Goal: Task Accomplishment & Management: Manage account settings

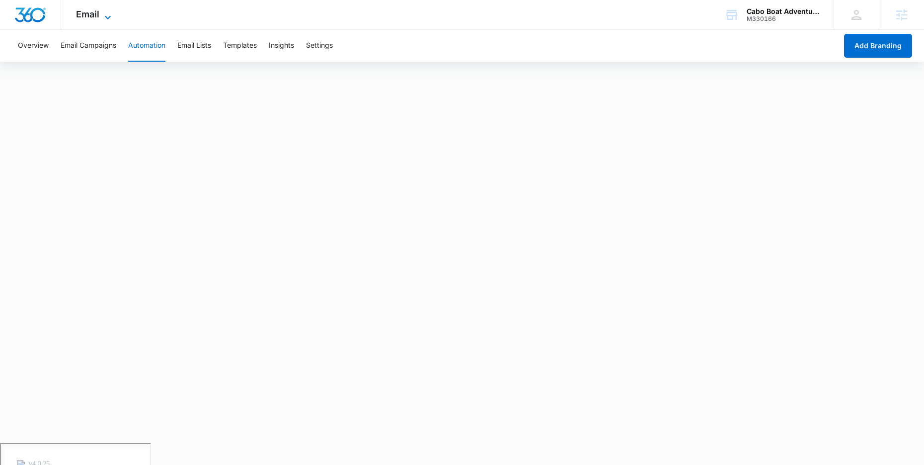
click at [91, 12] on span "Email" at bounding box center [87, 14] width 23 height 10
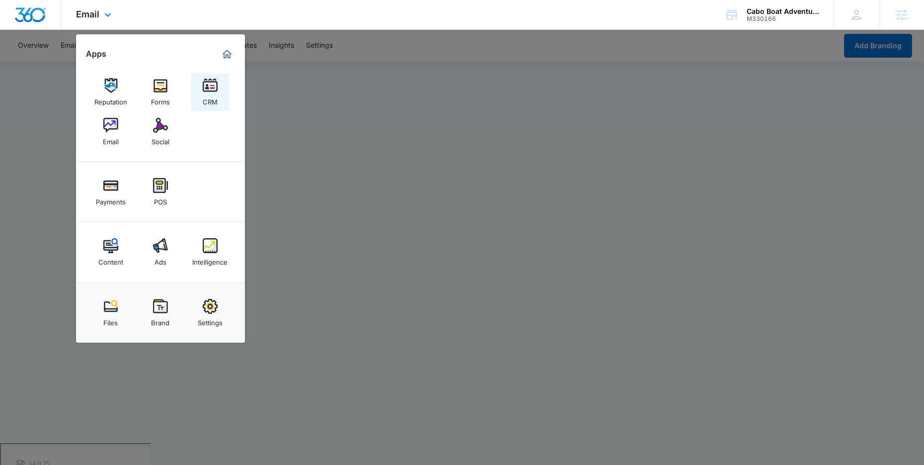
click at [213, 88] on img at bounding box center [210, 85] width 15 height 15
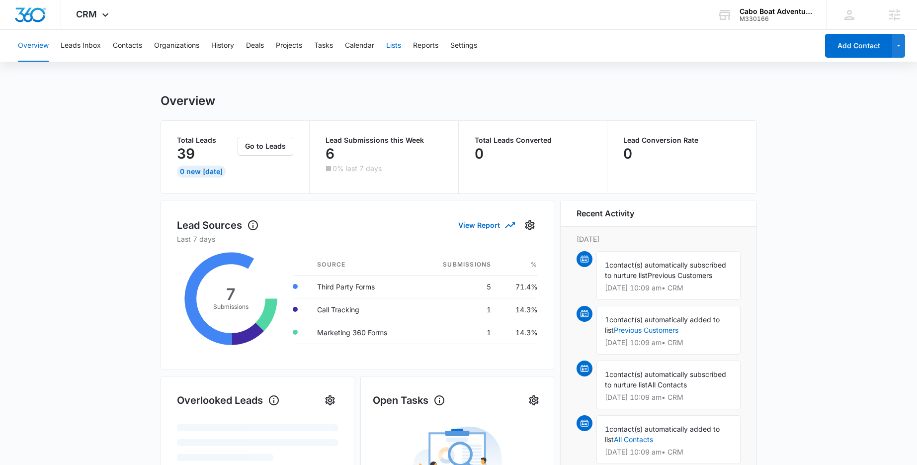
click at [401, 51] on button "Lists" at bounding box center [393, 46] width 15 height 32
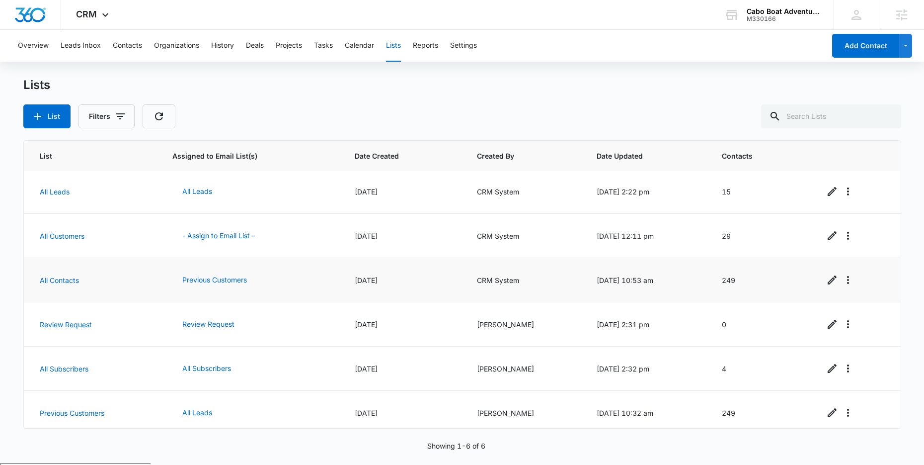
scroll to position [4, 0]
click at [199, 280] on button "Previous Customers" at bounding box center [214, 278] width 84 height 24
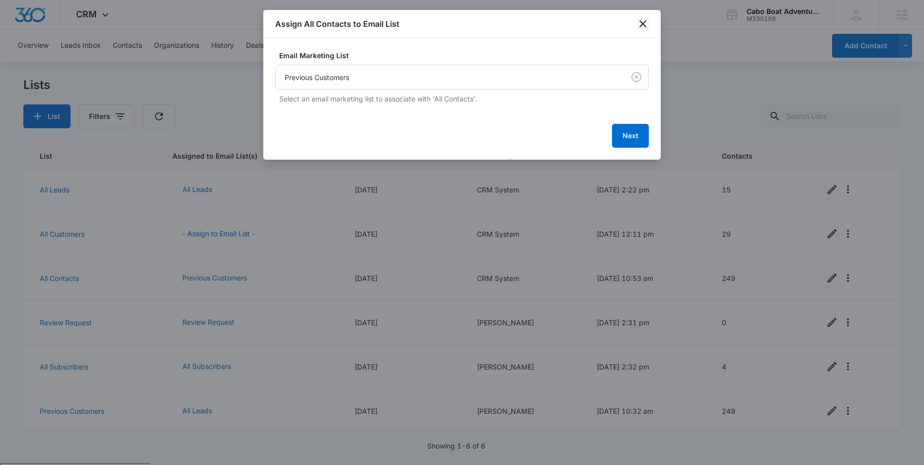
click at [644, 26] on icon "close" at bounding box center [643, 23] width 7 height 7
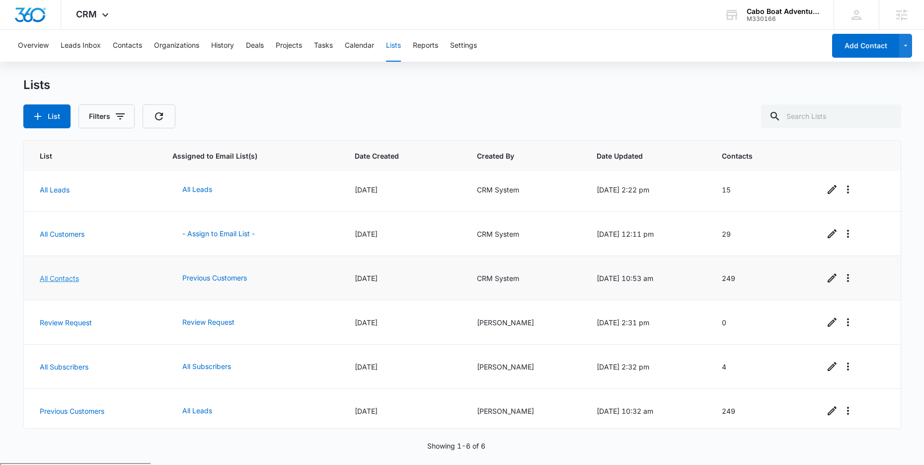
click at [56, 278] on link "All Contacts" at bounding box center [59, 278] width 39 height 8
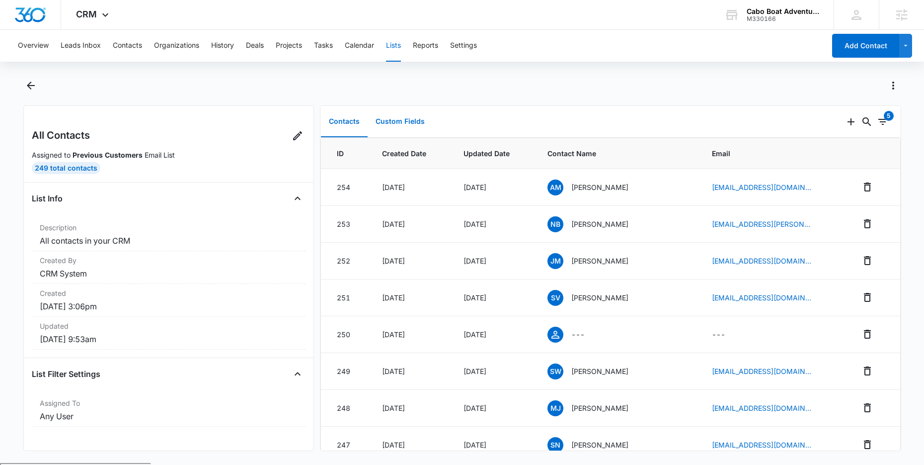
click at [393, 117] on button "Custom Fields" at bounding box center [400, 121] width 65 height 31
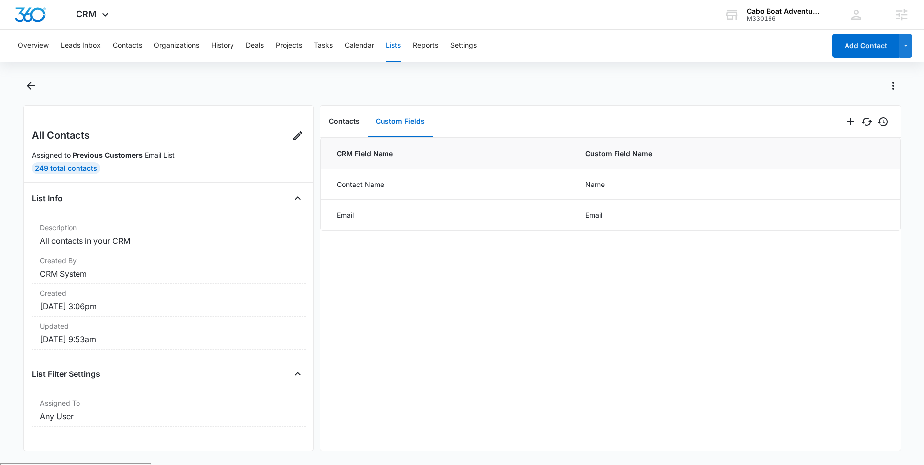
click at [463, 267] on div "CRM Field Name Custom Field Name Contact Name Name Email Email" at bounding box center [611, 294] width 580 height 313
click at [845, 123] on icon "Add" at bounding box center [851, 122] width 12 height 12
click at [804, 147] on div "Add Custom Field" at bounding box center [803, 149] width 63 height 7
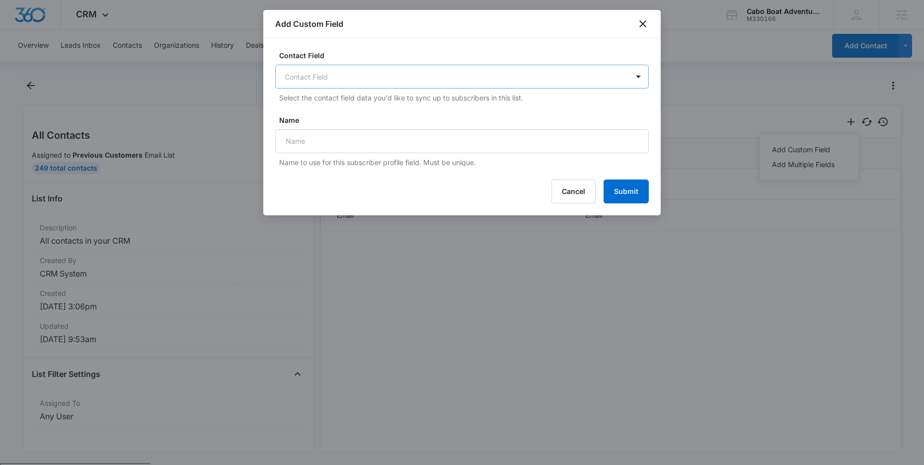
click at [385, 74] on body "CRM Apps Reputation Forms CRM Email Social Payments POS Content Ads Intelligenc…" at bounding box center [462, 271] width 924 height 542
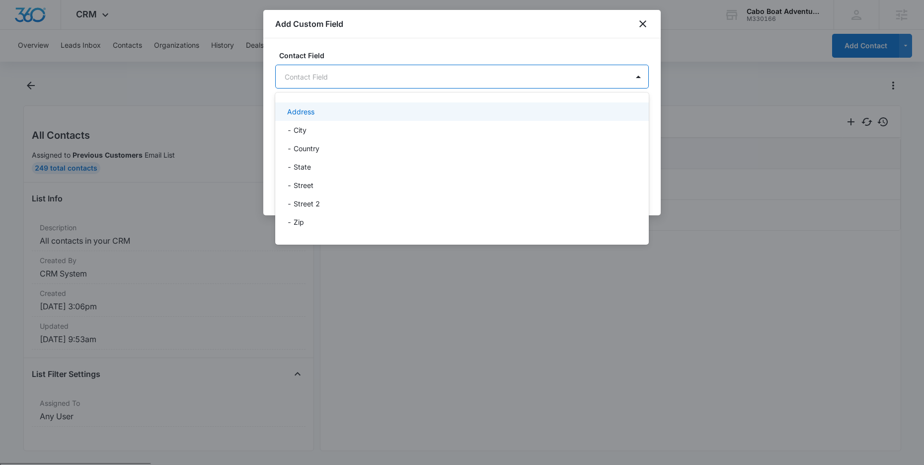
click at [393, 47] on div at bounding box center [462, 232] width 924 height 465
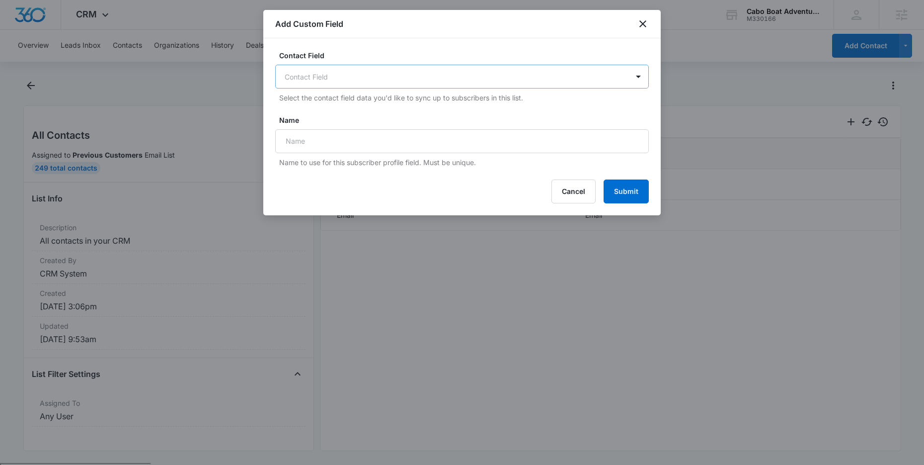
click at [495, 77] on body "CRM Apps Reputation Forms CRM Email Social Payments POS Content Ads Intelligenc…" at bounding box center [462, 271] width 924 height 542
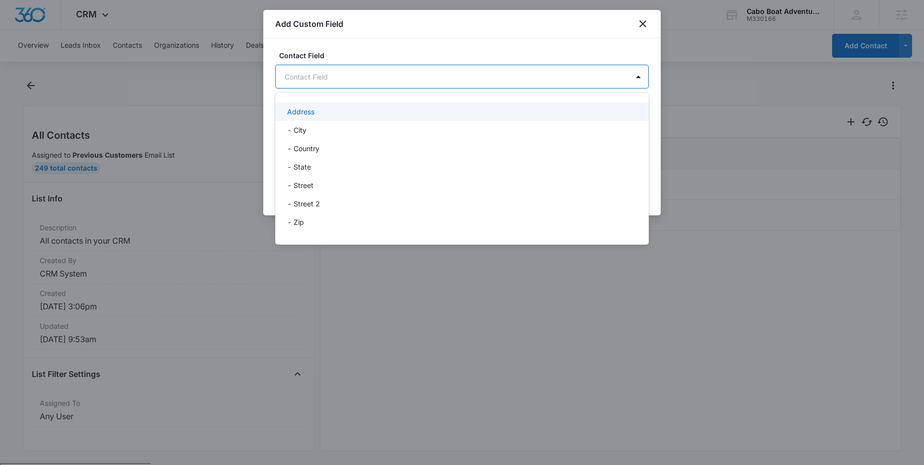
click at [527, 52] on div at bounding box center [462, 232] width 924 height 465
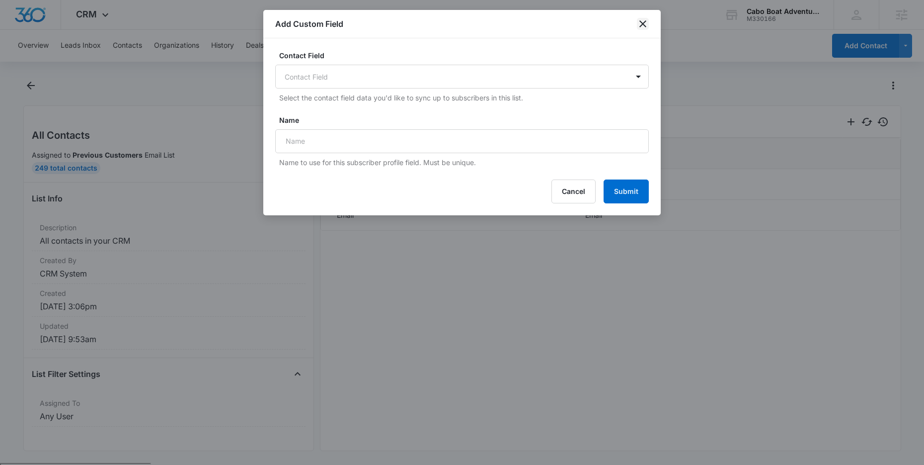
click at [642, 26] on icon "close" at bounding box center [643, 24] width 12 height 12
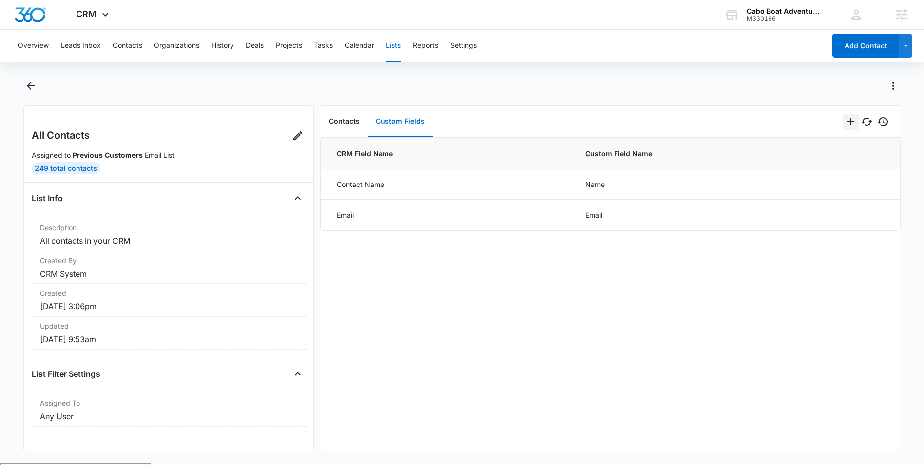
click at [845, 120] on icon "Add" at bounding box center [851, 122] width 12 height 12
click at [807, 162] on div "Add Multiple Fields" at bounding box center [803, 164] width 63 height 7
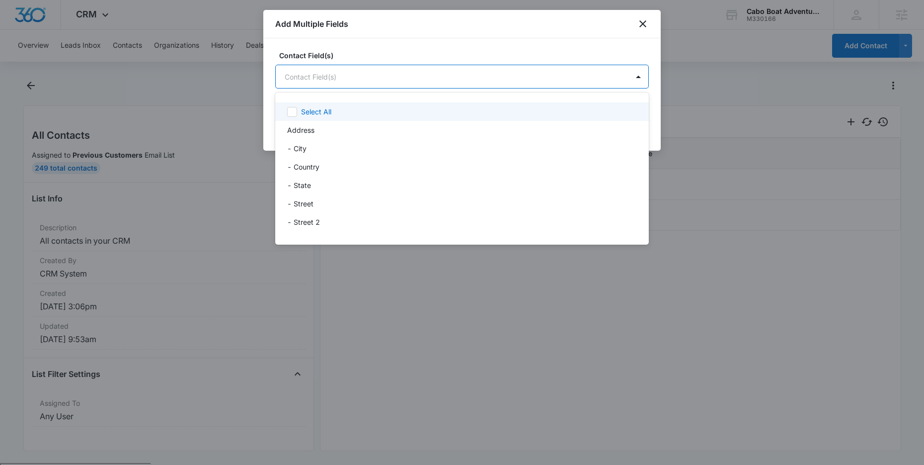
click at [455, 80] on body "CRM Apps Reputation Forms CRM Email Social Payments POS Content Ads Intelligenc…" at bounding box center [462, 232] width 924 height 465
click at [642, 21] on div at bounding box center [462, 232] width 924 height 465
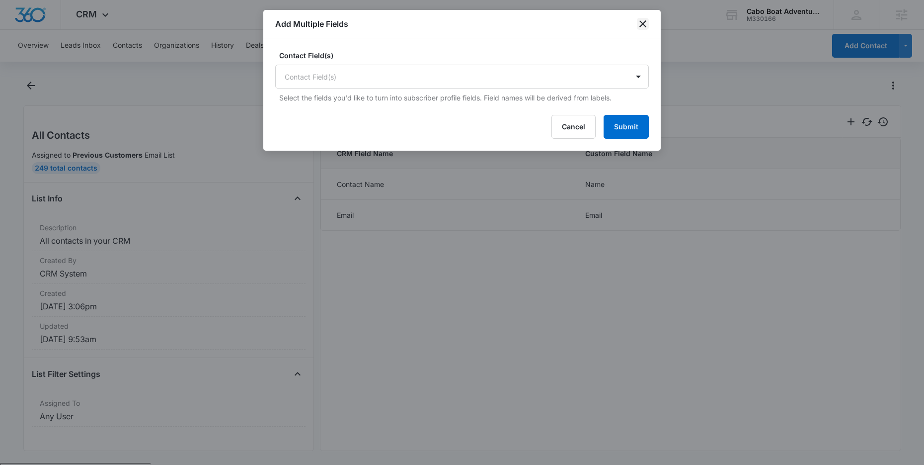
click at [643, 24] on icon "close" at bounding box center [643, 23] width 7 height 7
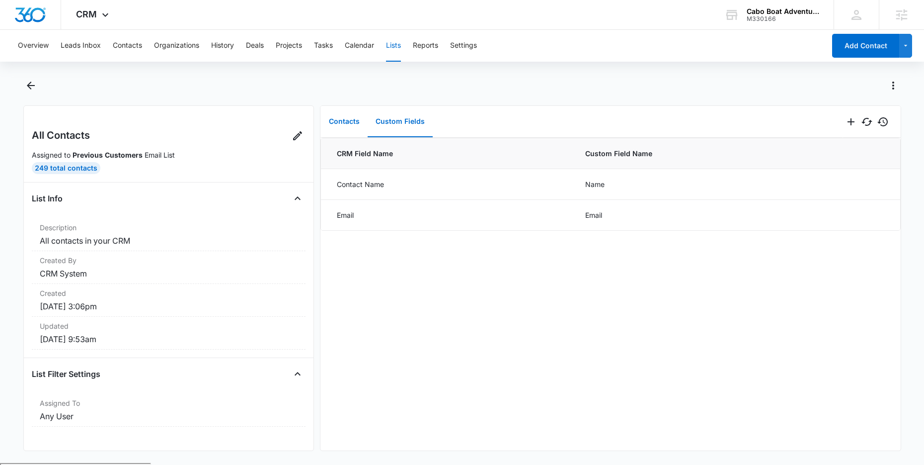
click at [352, 122] on button "Contacts" at bounding box center [344, 121] width 47 height 31
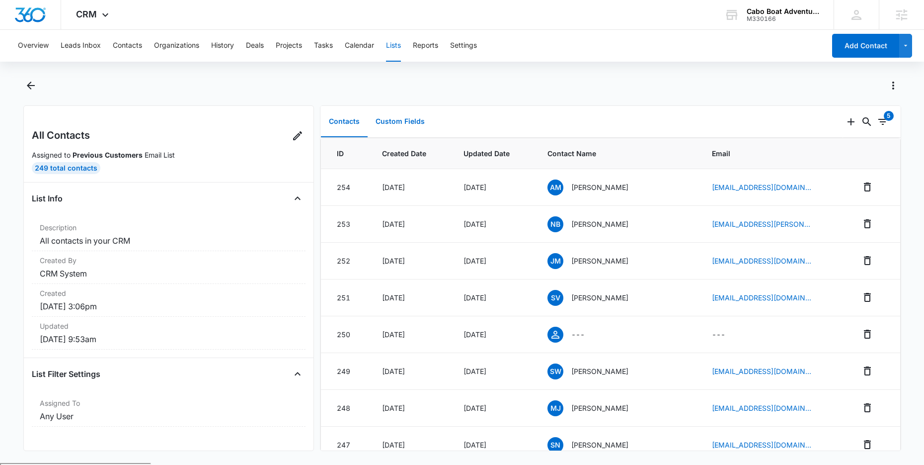
click at [403, 120] on button "Custom Fields" at bounding box center [400, 121] width 65 height 31
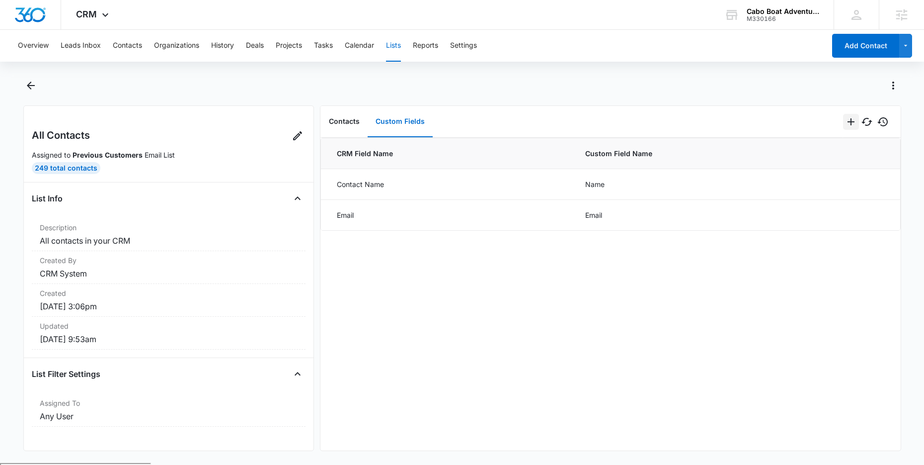
click at [848, 122] on icon "Add" at bounding box center [851, 121] width 7 height 7
click at [794, 164] on div "Add Multiple Fields" at bounding box center [803, 164] width 63 height 7
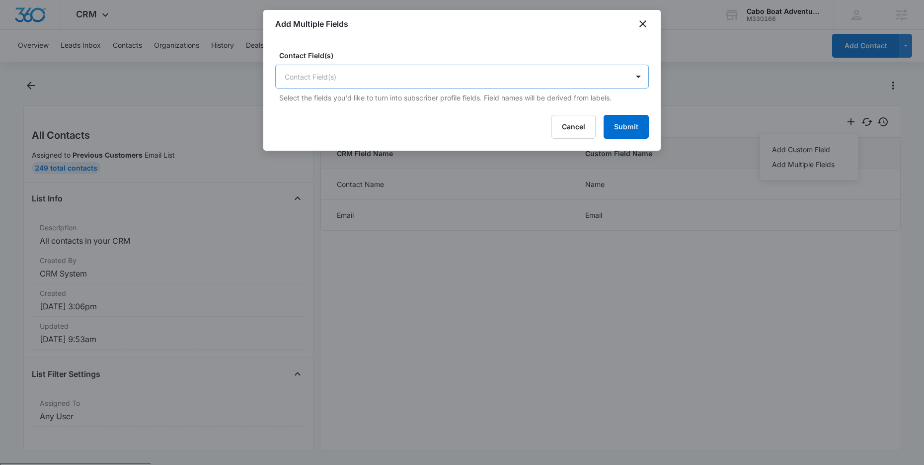
click at [508, 77] on body "CRM Apps Reputation Forms CRM Email Social Payments POS Content Ads Intelligenc…" at bounding box center [462, 271] width 924 height 542
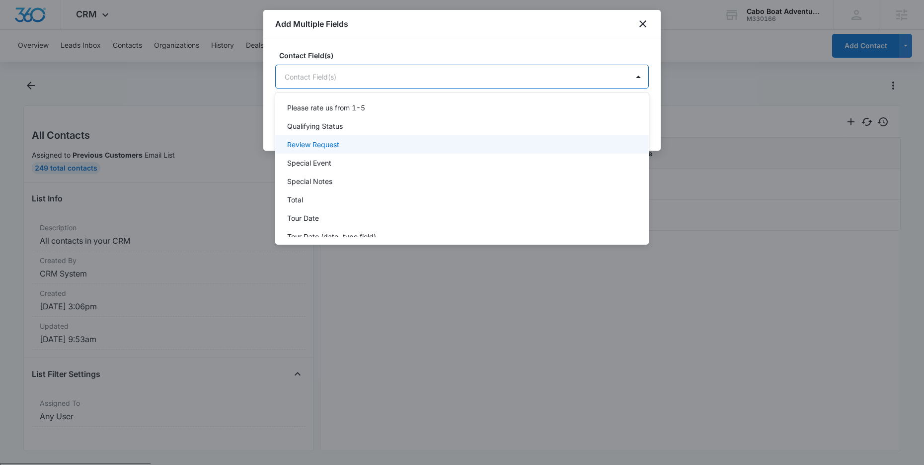
scroll to position [438, 0]
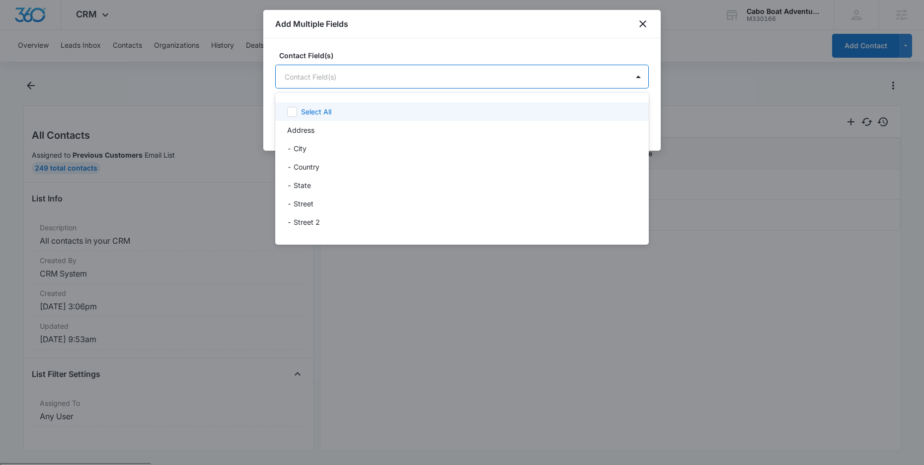
click at [559, 79] on body "CRM Apps Reputation Forms CRM Email Social Payments POS Content Ads Intelligenc…" at bounding box center [462, 232] width 924 height 465
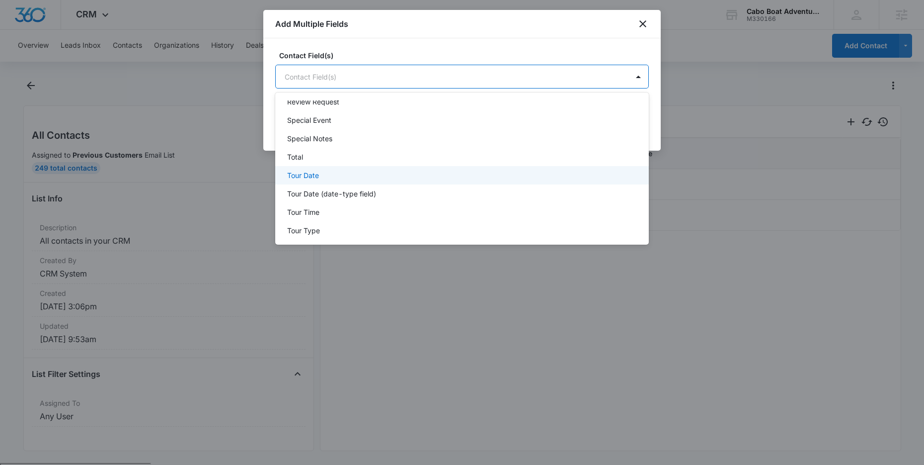
scroll to position [435, 0]
click at [405, 178] on div "Tour Date" at bounding box center [461, 173] width 348 height 10
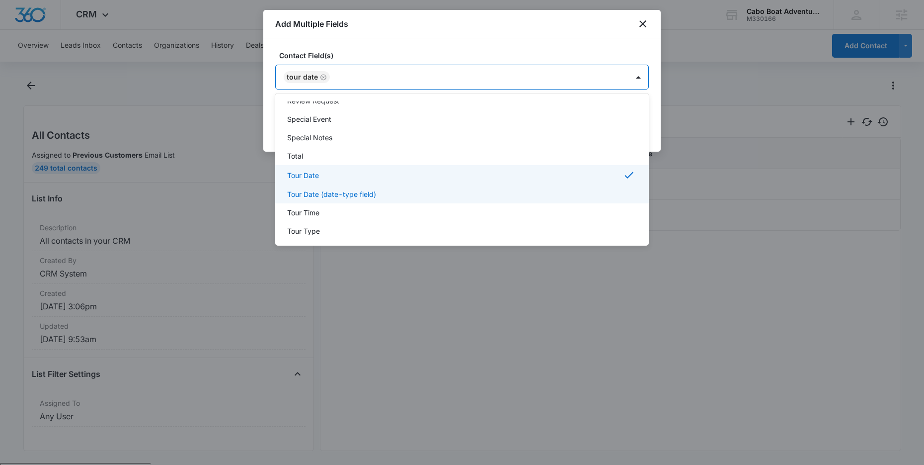
click at [399, 195] on div "Tour Date (date-type field)" at bounding box center [461, 194] width 348 height 10
click at [597, 41] on div at bounding box center [462, 232] width 924 height 465
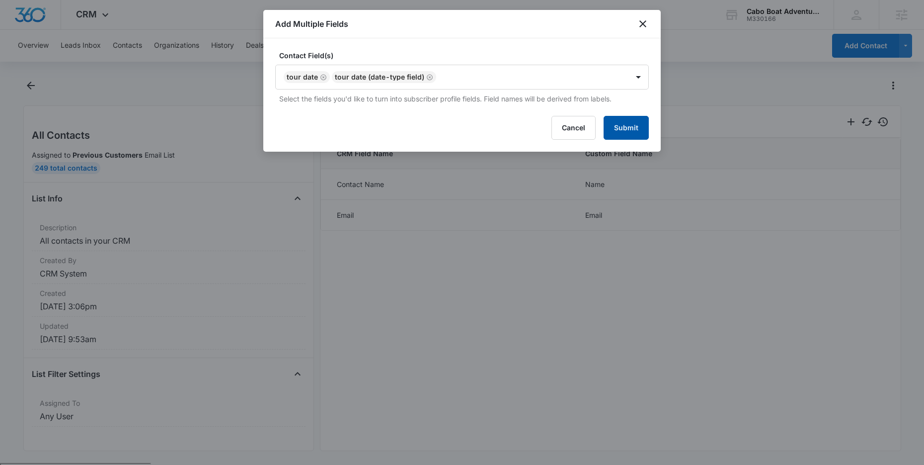
click at [619, 124] on button "Submit" at bounding box center [626, 128] width 45 height 24
click at [624, 135] on button "Submit" at bounding box center [626, 128] width 45 height 24
click at [627, 119] on button "Submit" at bounding box center [626, 128] width 45 height 24
click at [323, 77] on icon "Remove Tour Date" at bounding box center [324, 77] width 6 height 6
click at [618, 128] on button "Submit" at bounding box center [626, 128] width 45 height 24
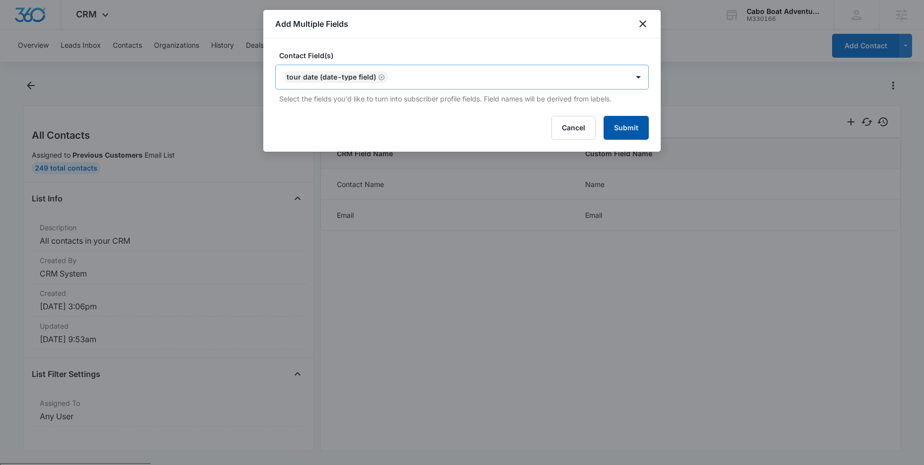
click at [622, 131] on button "Submit" at bounding box center [626, 128] width 45 height 24
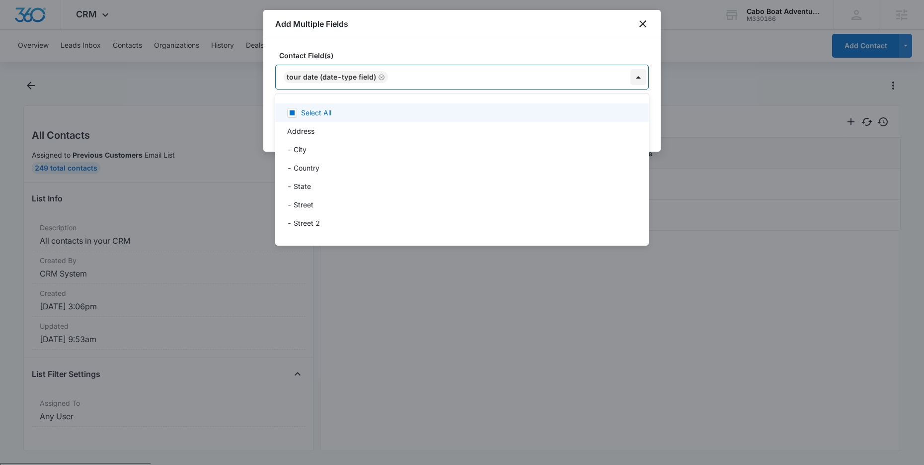
click at [636, 75] on body "CRM Apps Reputation Forms CRM Email Social Payments POS Content Ads Intelligenc…" at bounding box center [462, 232] width 924 height 465
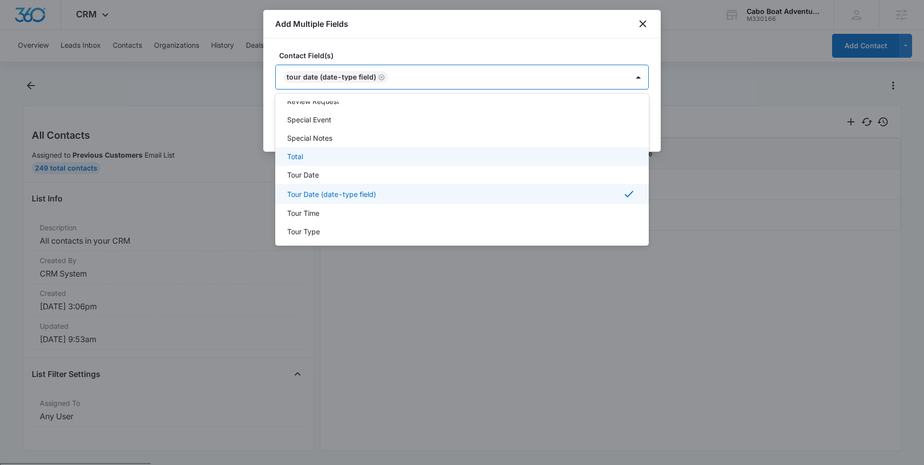
scroll to position [439, 0]
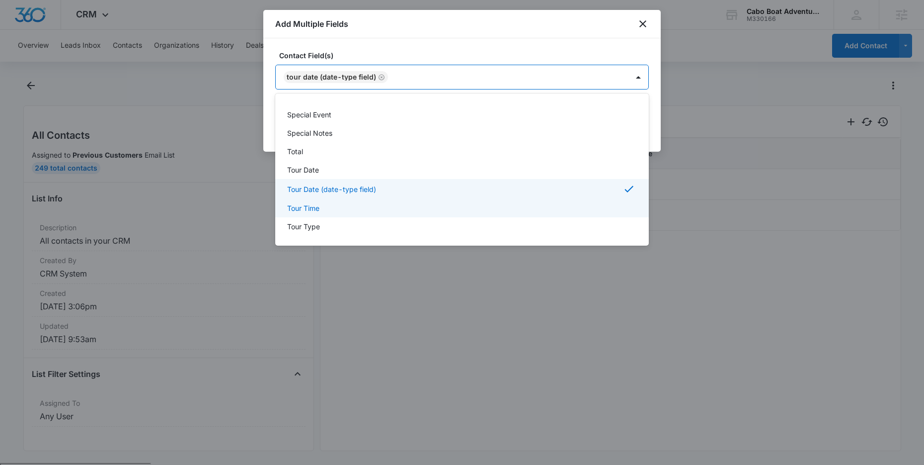
click at [520, 295] on div at bounding box center [462, 232] width 924 height 465
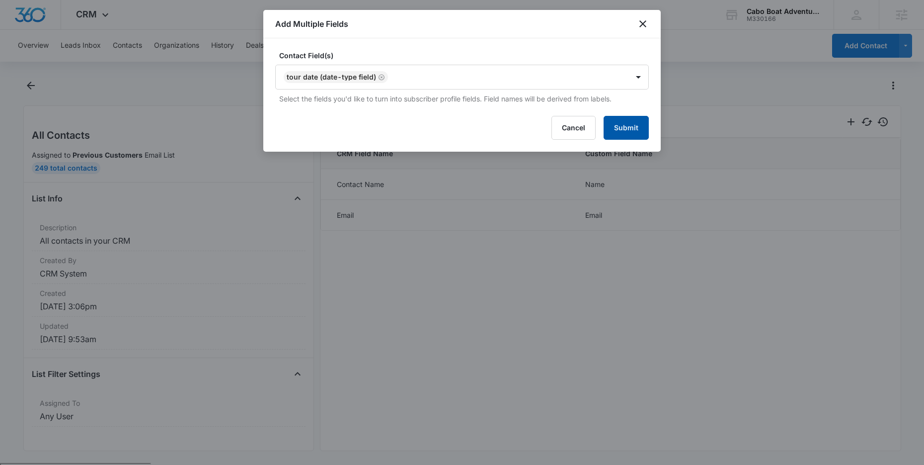
click at [635, 124] on button "Submit" at bounding box center [626, 128] width 45 height 24
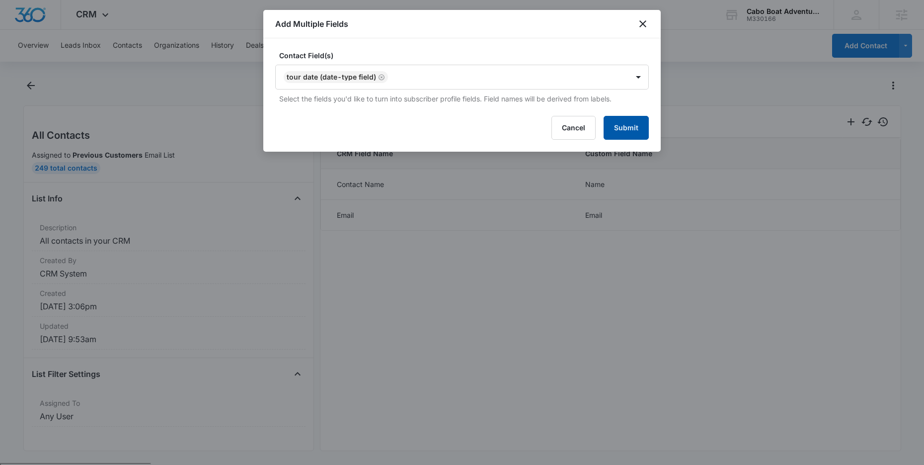
click at [635, 124] on button "Submit" at bounding box center [626, 128] width 45 height 24
click at [646, 22] on icon "close" at bounding box center [643, 24] width 12 height 12
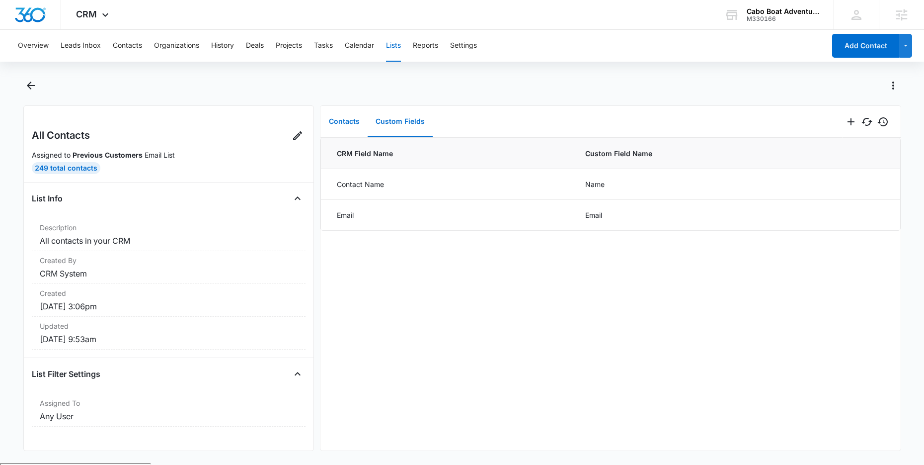
click at [340, 122] on button "Contacts" at bounding box center [344, 121] width 47 height 31
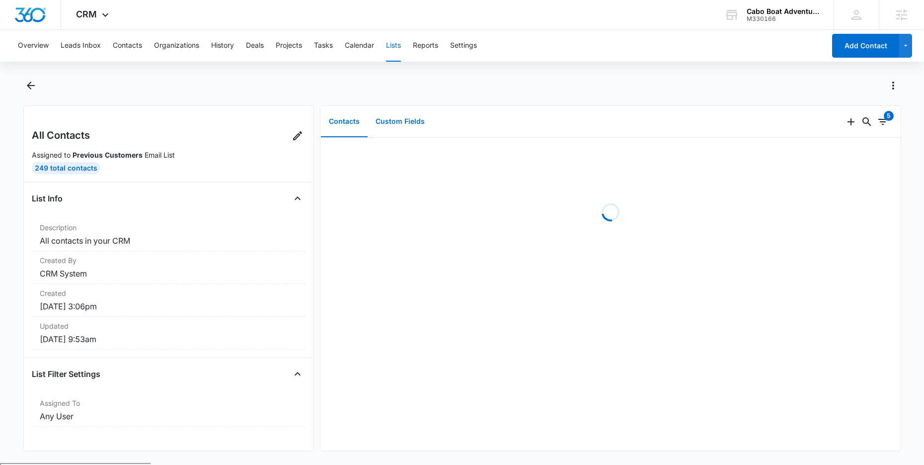
click at [389, 122] on button "Custom Fields" at bounding box center [400, 121] width 65 height 31
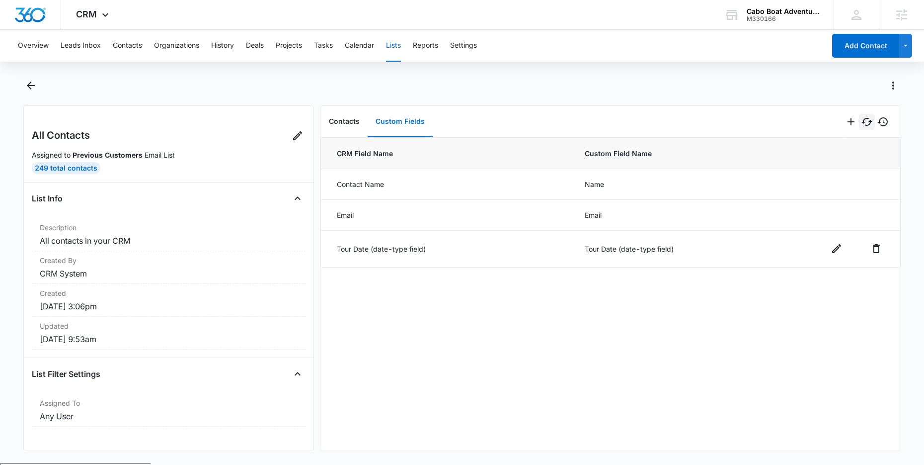
click at [861, 123] on icon "Sync Data" at bounding box center [867, 122] width 12 height 12
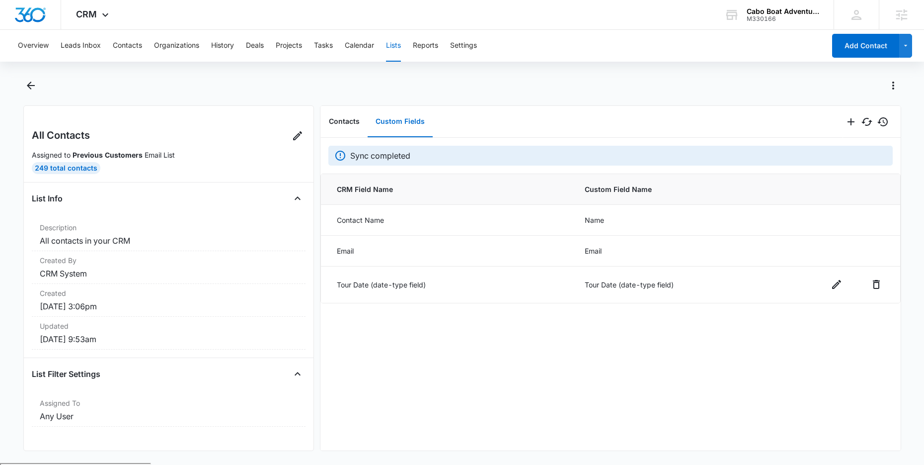
click at [603, 127] on div "Contacts Custom Fields" at bounding box center [582, 122] width 523 height 32
click at [573, 93] on div at bounding box center [462, 92] width 878 height 28
click at [95, 17] on span "CRM" at bounding box center [86, 14] width 21 height 10
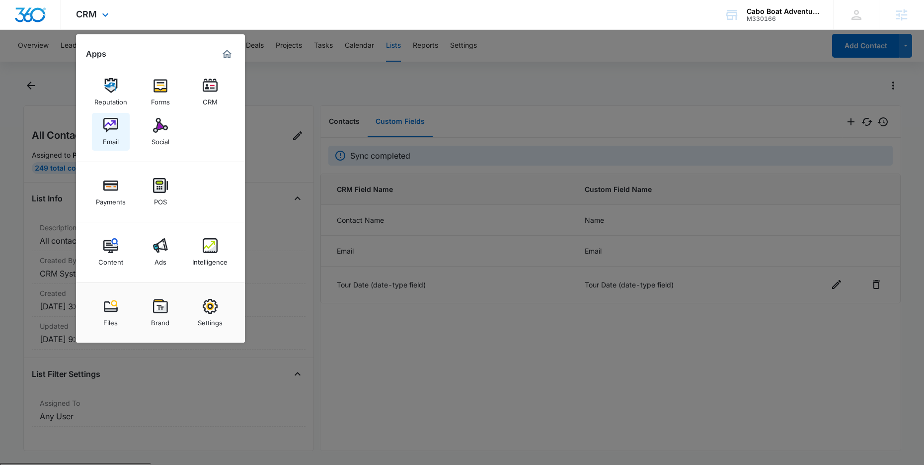
click at [115, 124] on img at bounding box center [110, 125] width 15 height 15
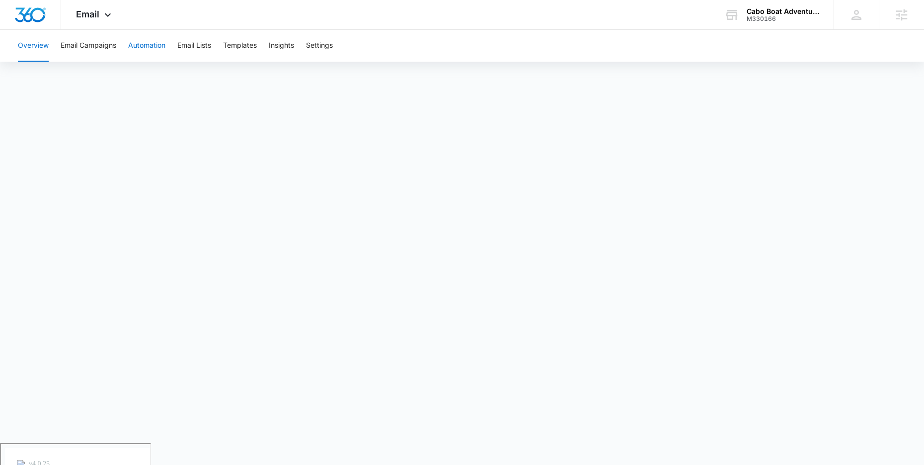
click at [155, 47] on button "Automation" at bounding box center [146, 46] width 37 height 32
